Goal: Information Seeking & Learning: Learn about a topic

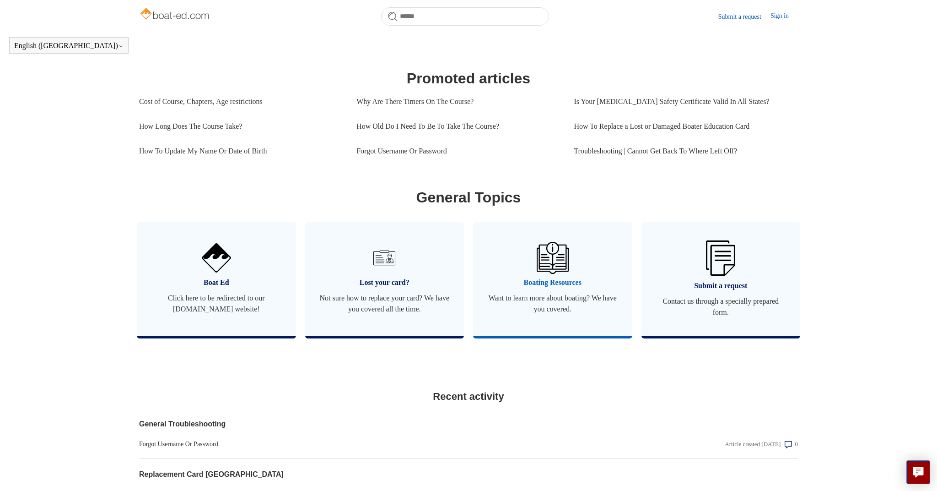
scroll to position [368, 0]
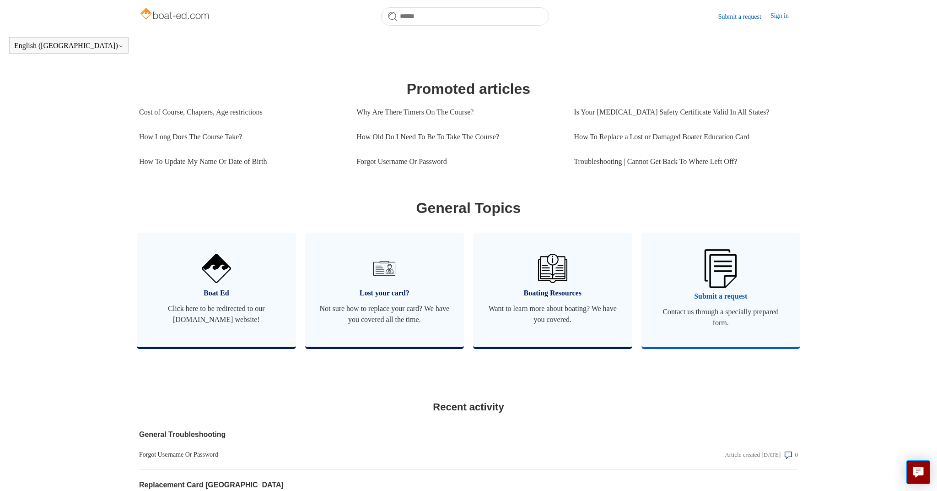
click at [716, 302] on span "Submit a request" at bounding box center [721, 296] width 132 height 11
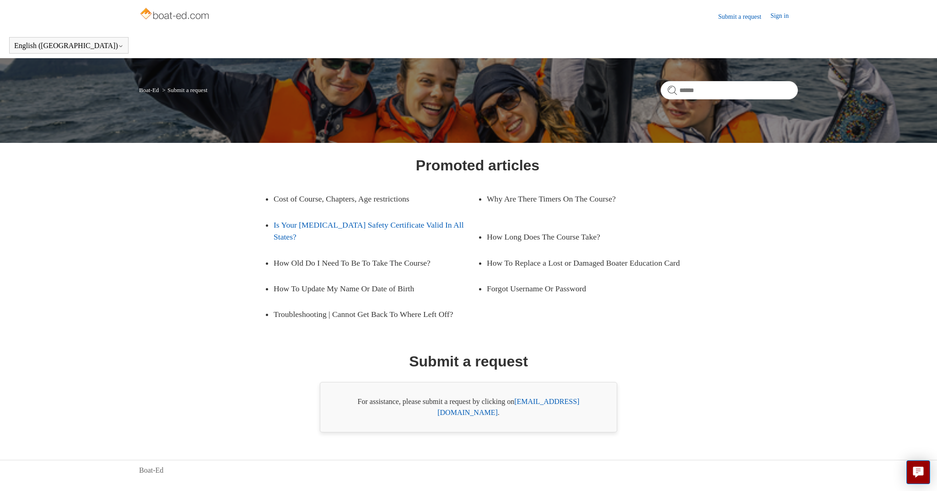
click at [417, 223] on link "Is Your [MEDICAL_DATA] Safety Certificate Valid In All States?" at bounding box center [376, 231] width 204 height 38
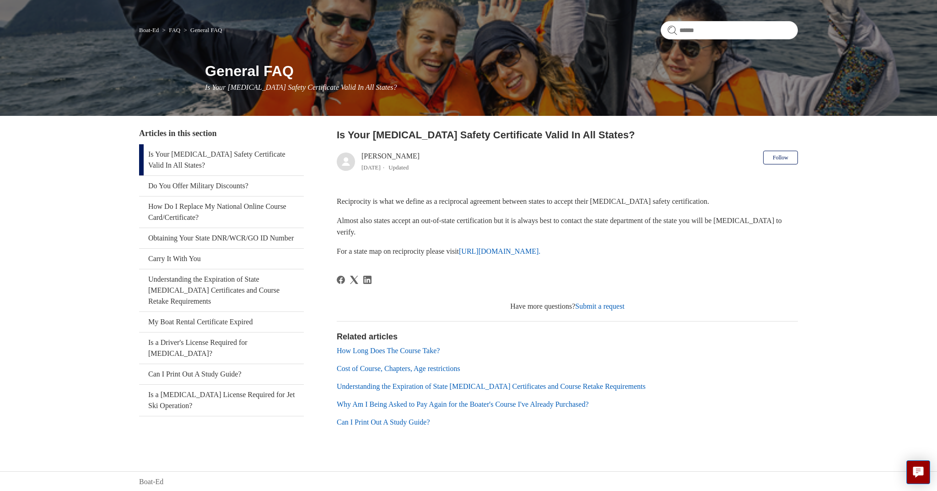
scroll to position [59, 0]
click at [242, 385] on link "Is a [MEDICAL_DATA] License Required for Jet Ski Operation?" at bounding box center [221, 400] width 165 height 31
